Goal: Check status: Check status

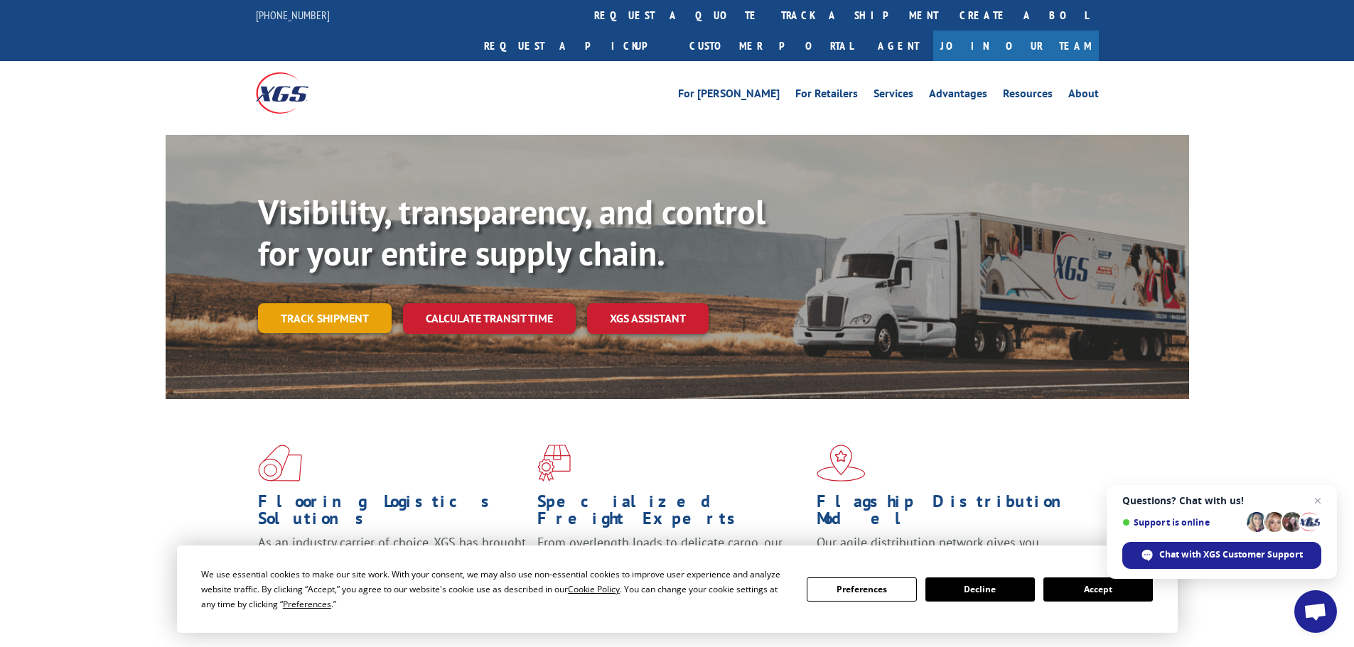
click at [343, 303] on link "Track shipment" at bounding box center [325, 318] width 134 height 30
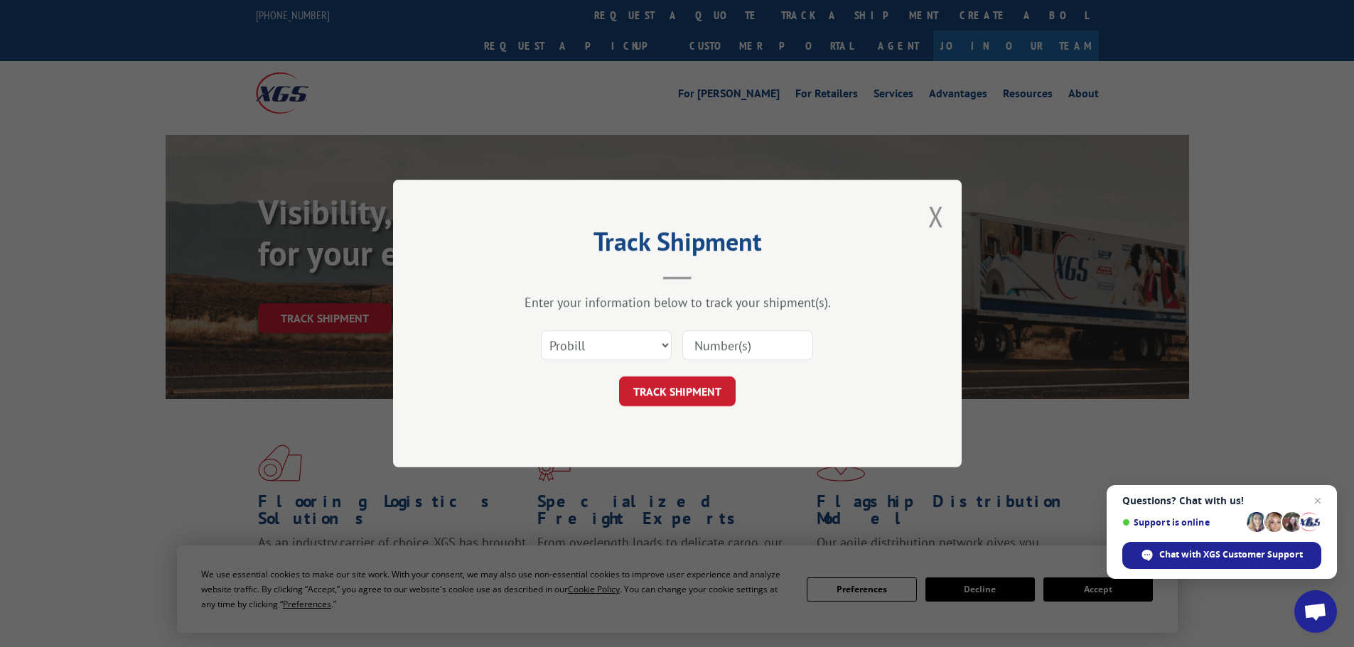
paste input "14367203"
type input "14367203"
click at [684, 388] on button "TRACK SHIPMENT" at bounding box center [677, 392] width 117 height 30
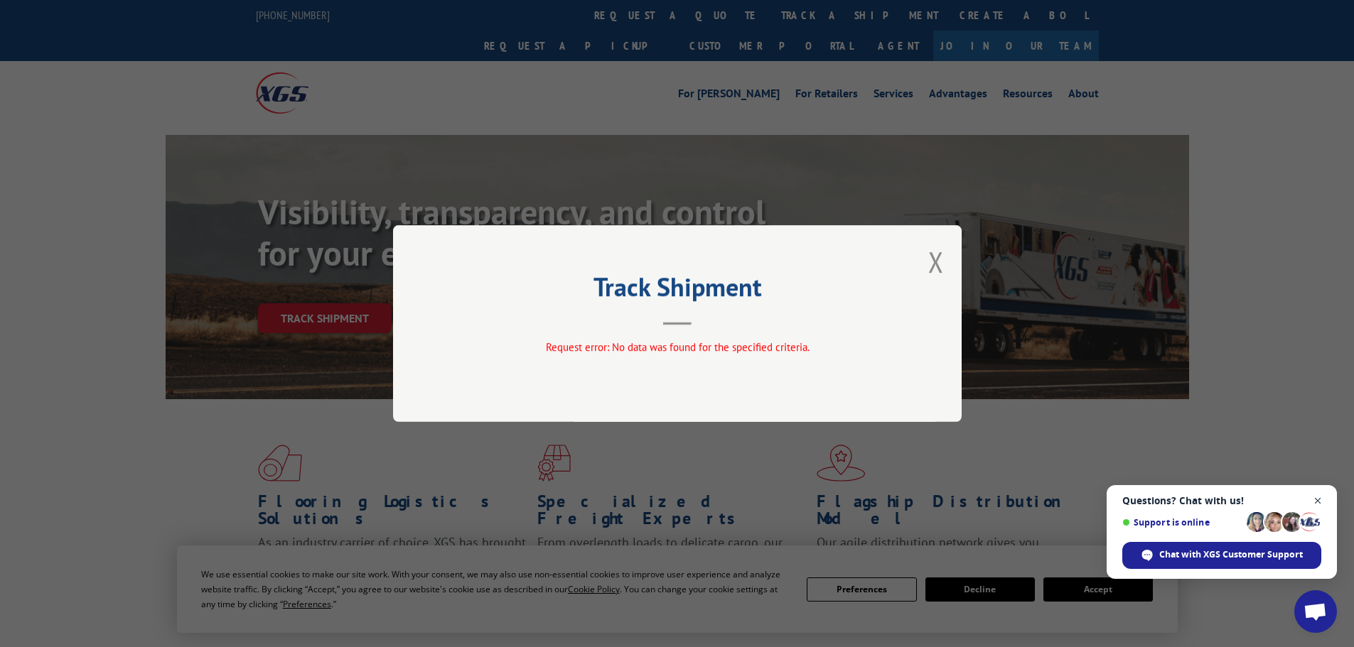
click at [1320, 500] on span "Close chat" at bounding box center [1318, 502] width 18 height 18
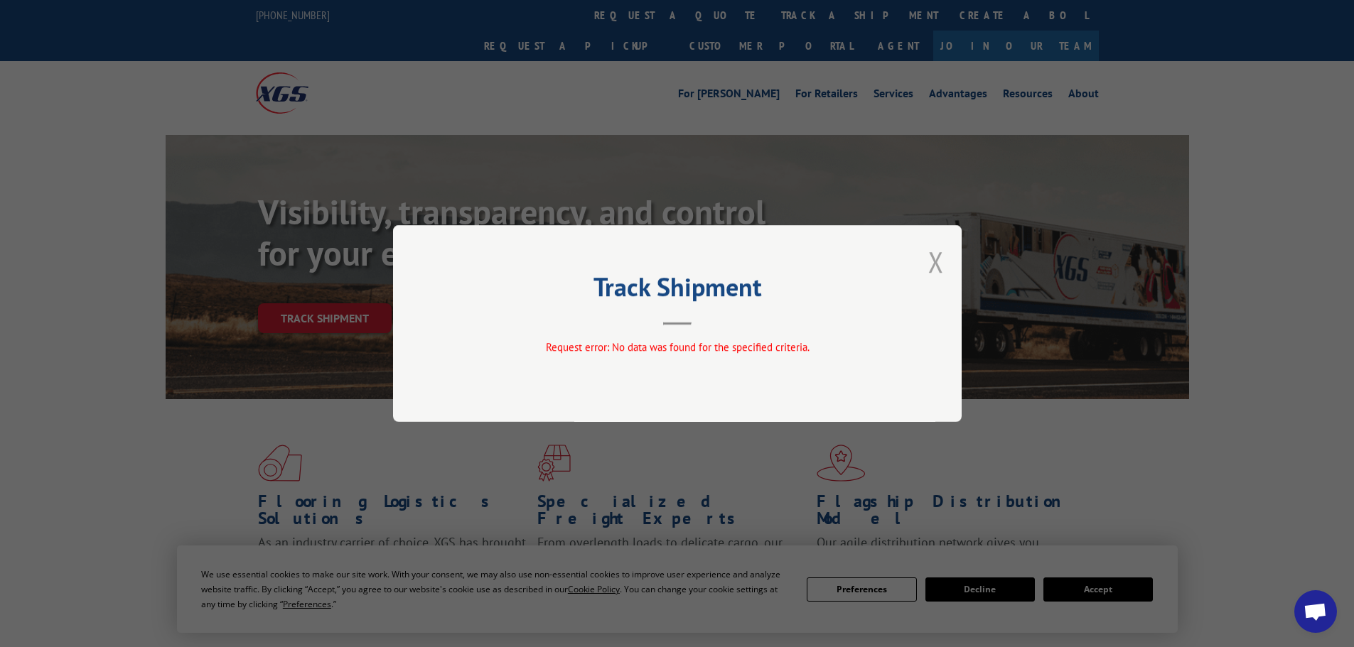
click at [935, 263] on button "Close modal" at bounding box center [936, 262] width 16 height 38
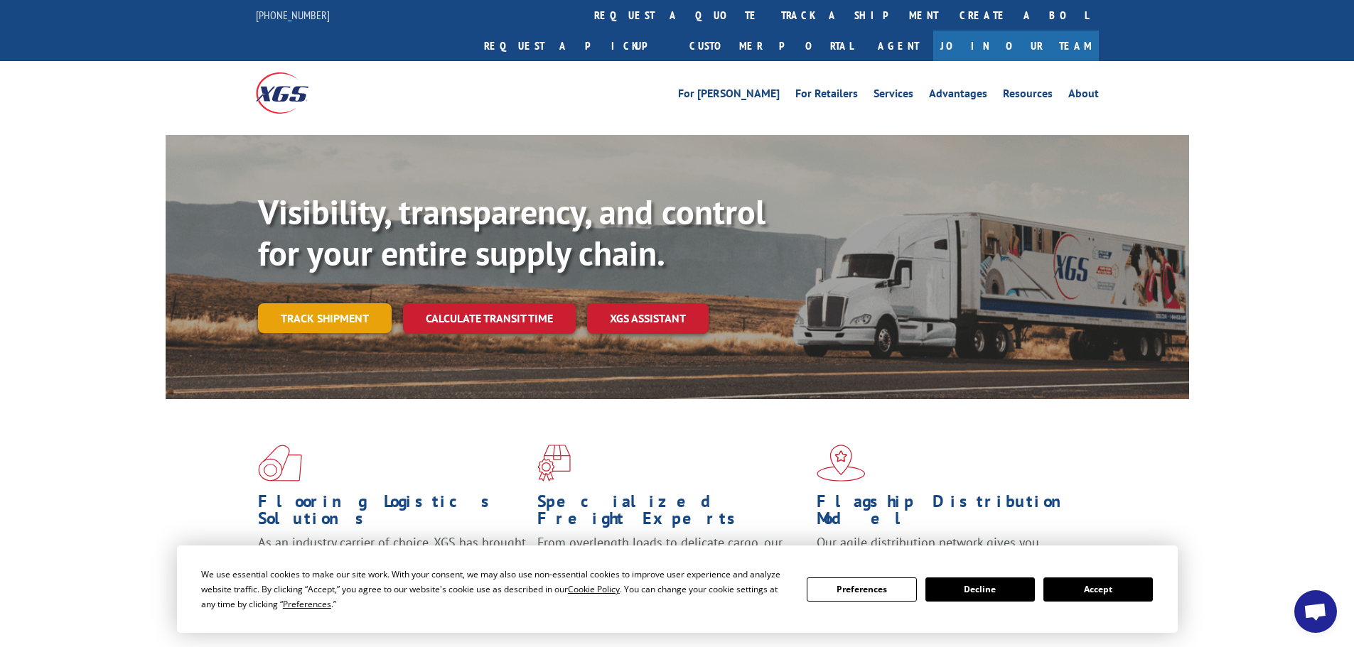
click at [360, 303] on link "Track shipment" at bounding box center [325, 318] width 134 height 30
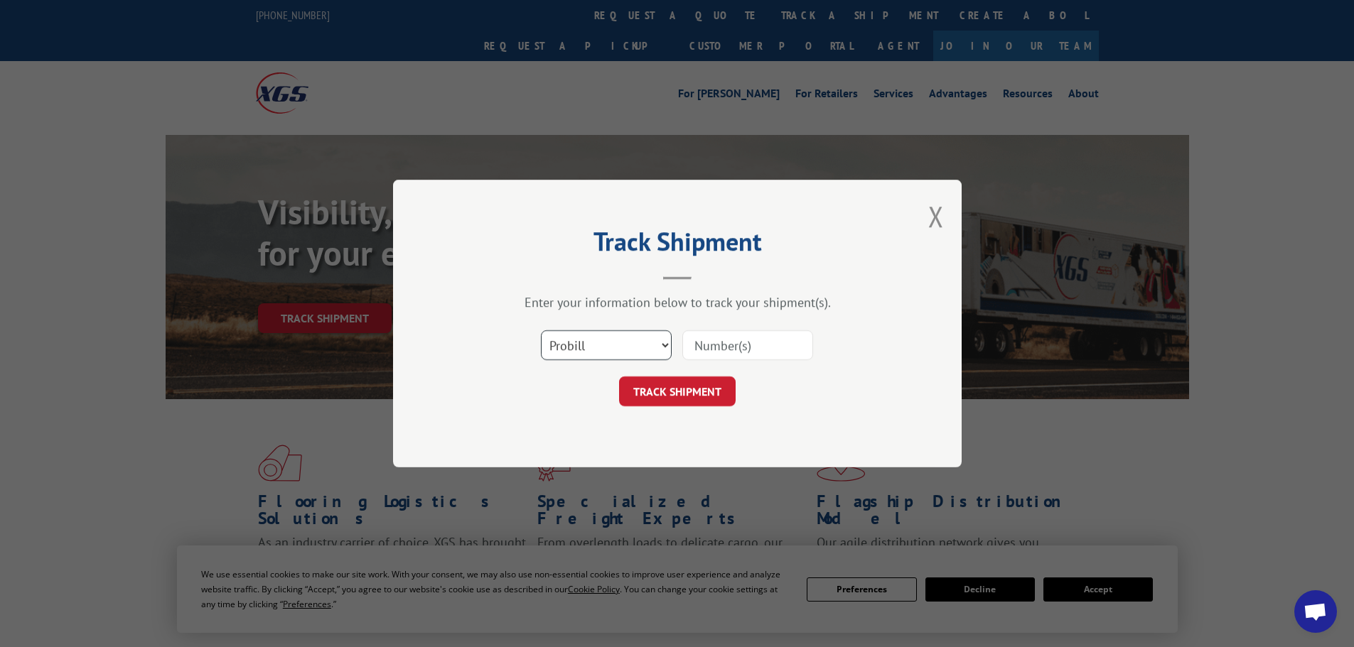
click at [665, 340] on select "Select category... Probill BOL PO" at bounding box center [606, 345] width 131 height 30
select select "po"
click at [541, 330] on select "Select category... Probill BOL PO" at bounding box center [606, 345] width 131 height 30
paste input "21544507"
type input "21544507"
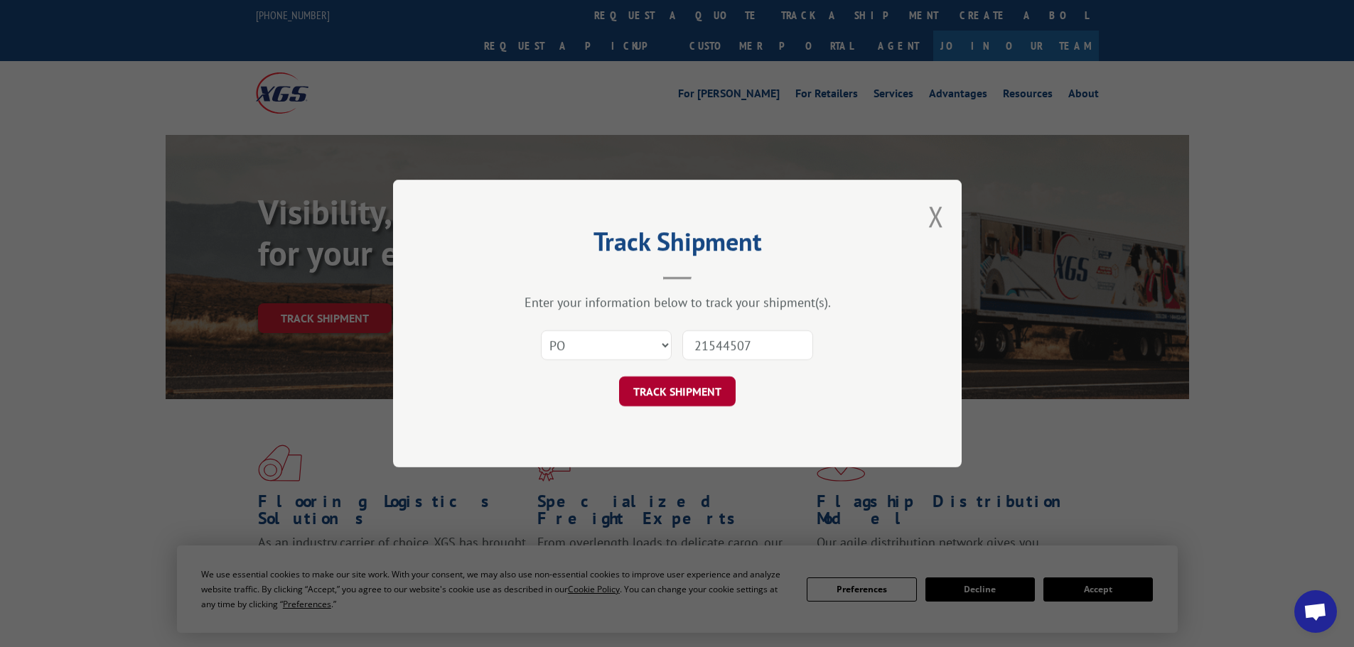
click at [697, 382] on button "TRACK SHIPMENT" at bounding box center [677, 392] width 117 height 30
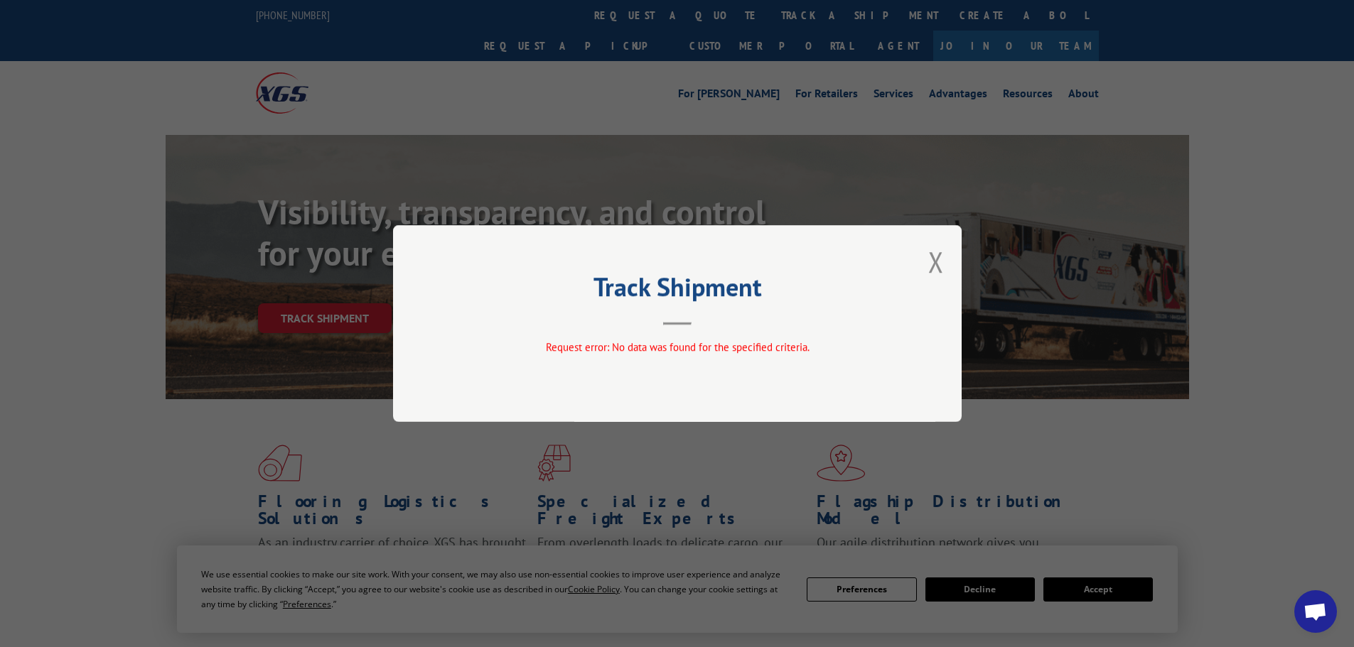
click at [947, 259] on div "Track Shipment Request error: No data was found for the specified criteria." at bounding box center [677, 323] width 569 height 197
click at [940, 260] on button "Close modal" at bounding box center [936, 262] width 16 height 38
